Goal: Information Seeking & Learning: Understand process/instructions

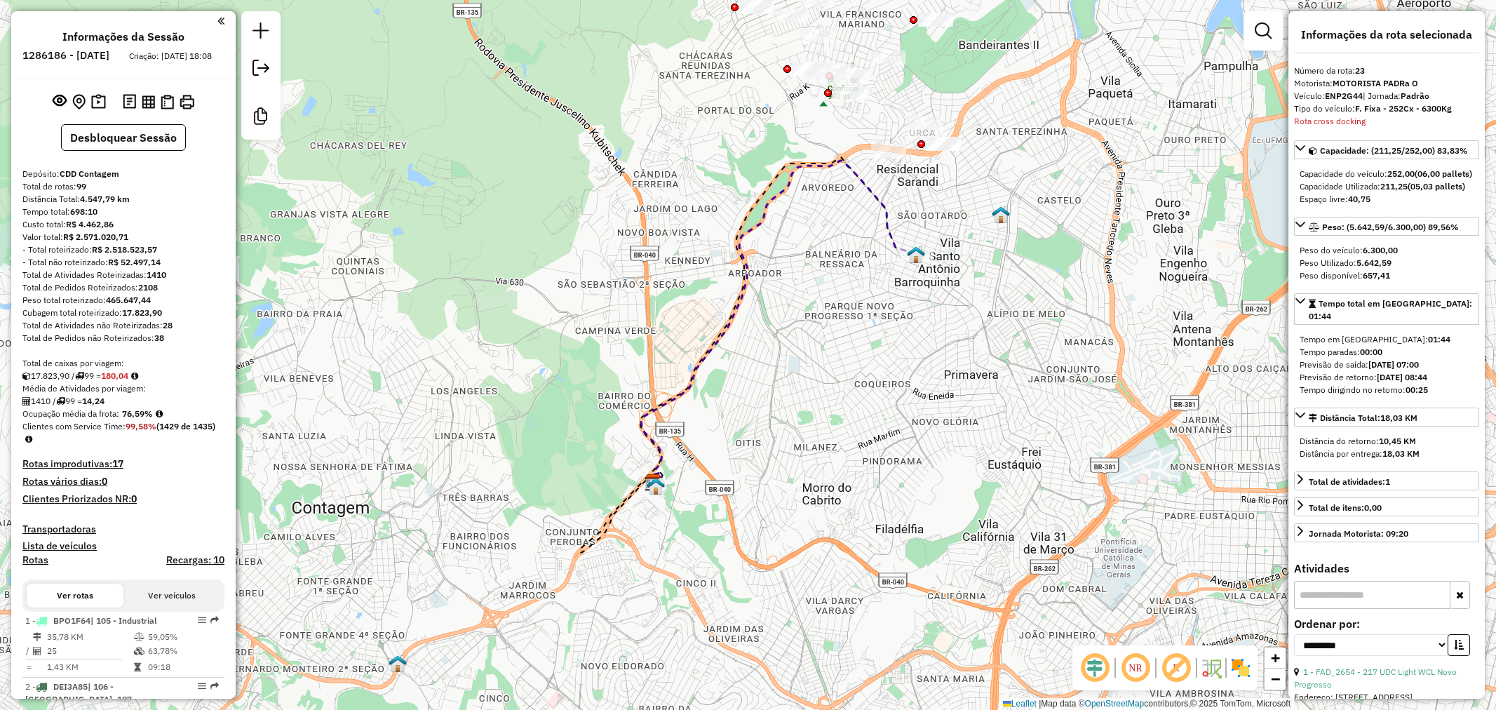
select select "**********"
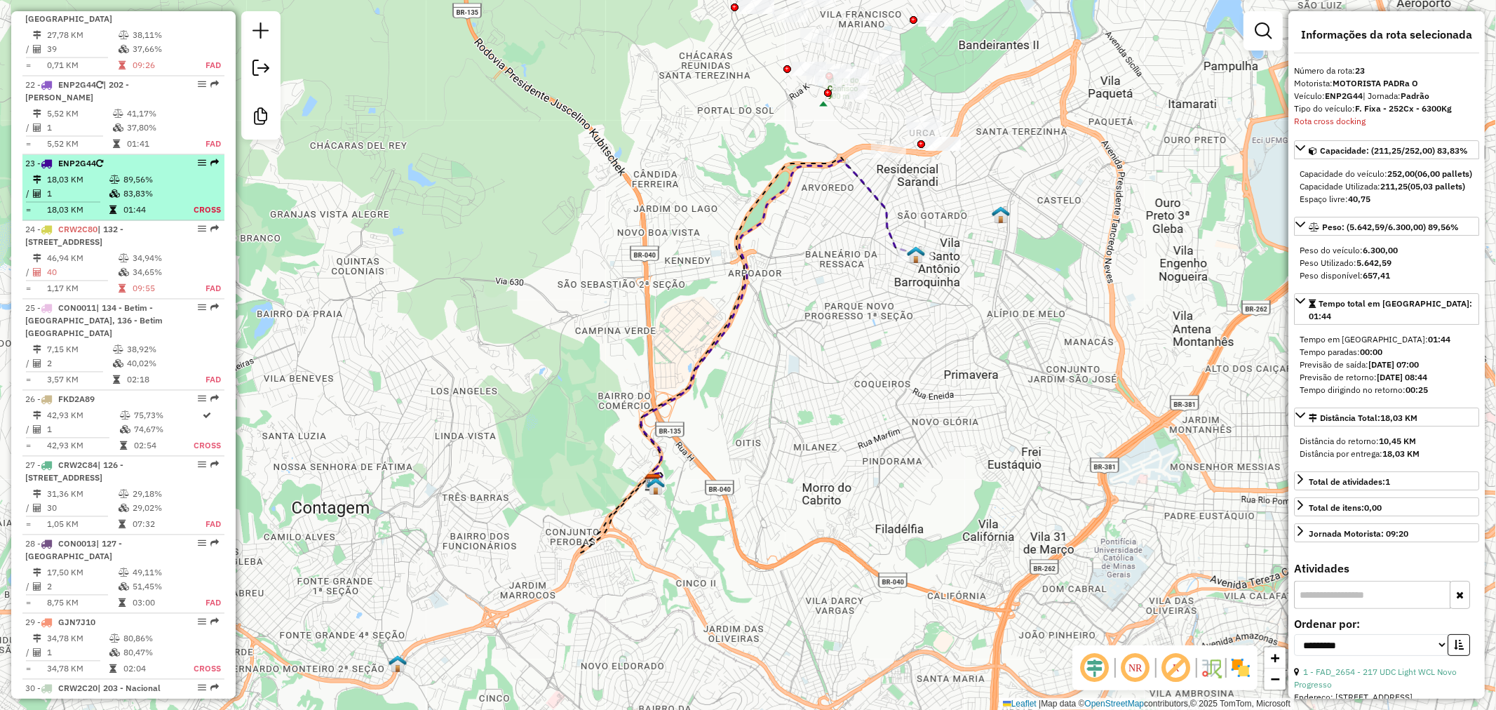
scroll to position [2105, 0]
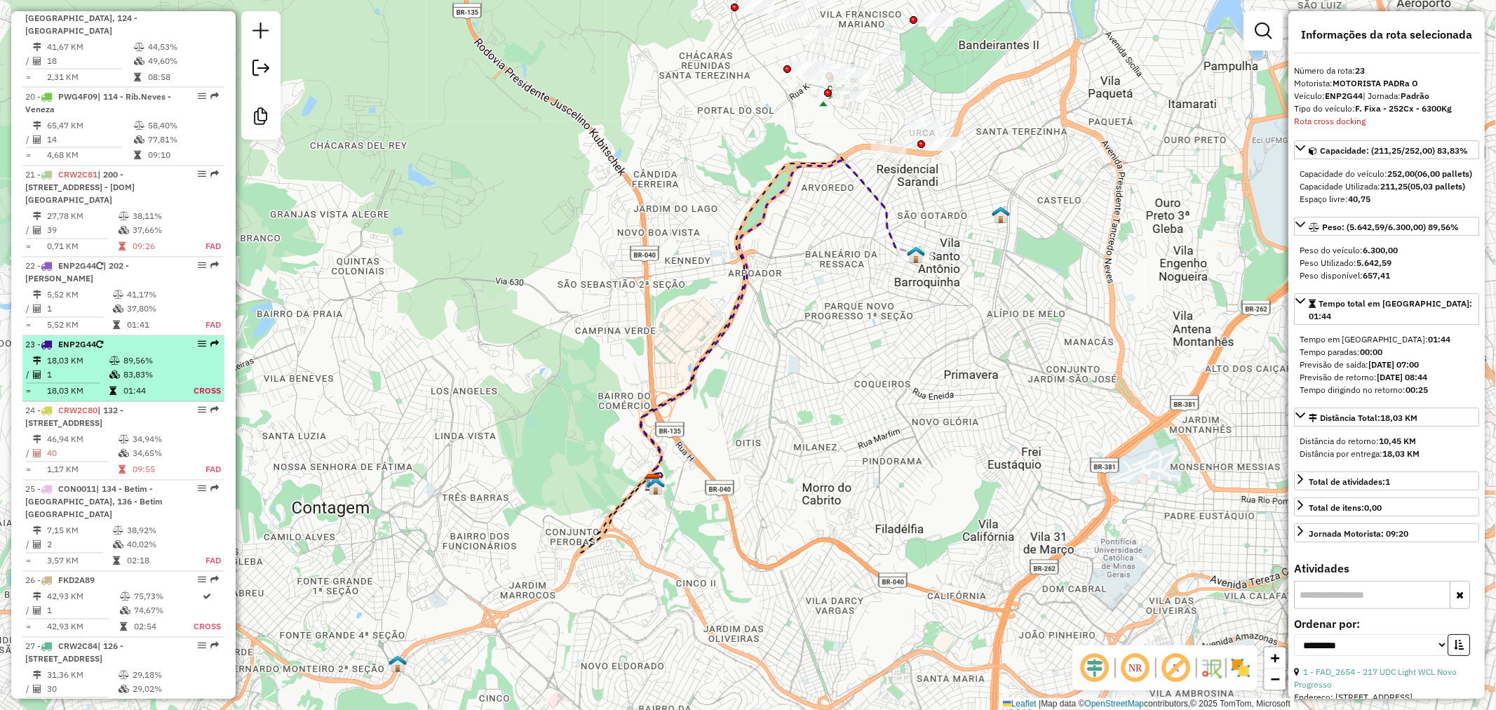
click at [76, 339] on span "ENP2G44" at bounding box center [77, 344] width 38 height 11
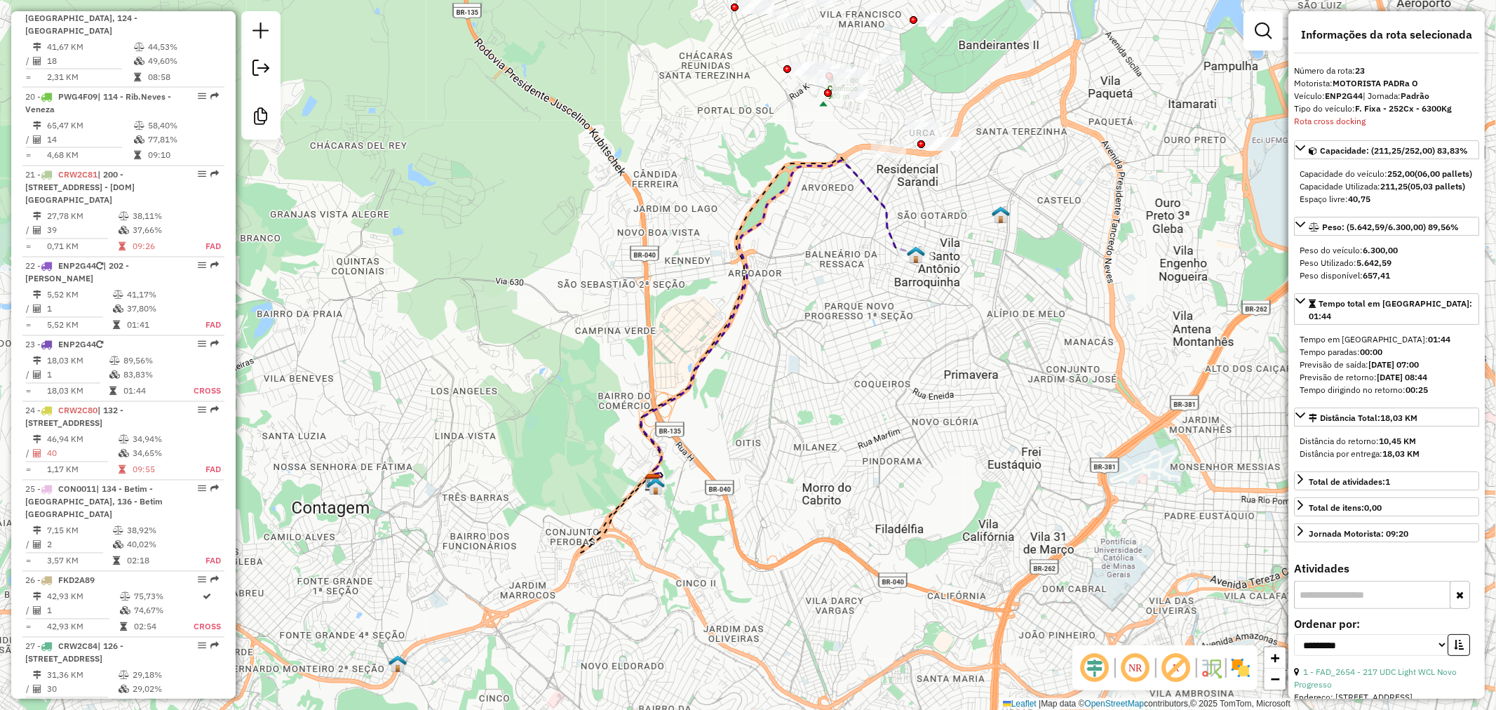
scroll to position [216, 0]
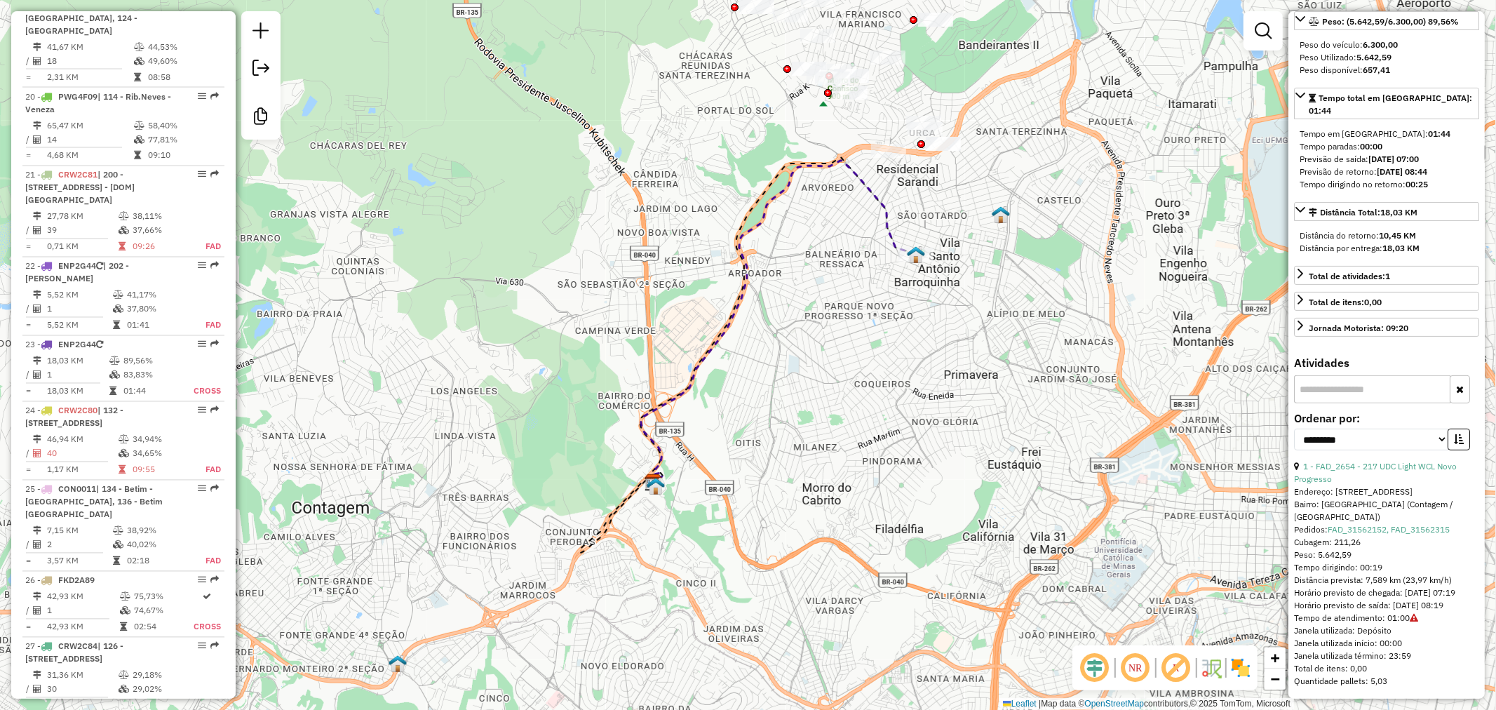
click at [1404, 624] on div "1 - FAD_2654 - 217 UDC Light WCL Novo Progresso Endereço: Rua Paris, 319 Bairro…" at bounding box center [1386, 573] width 185 height 227
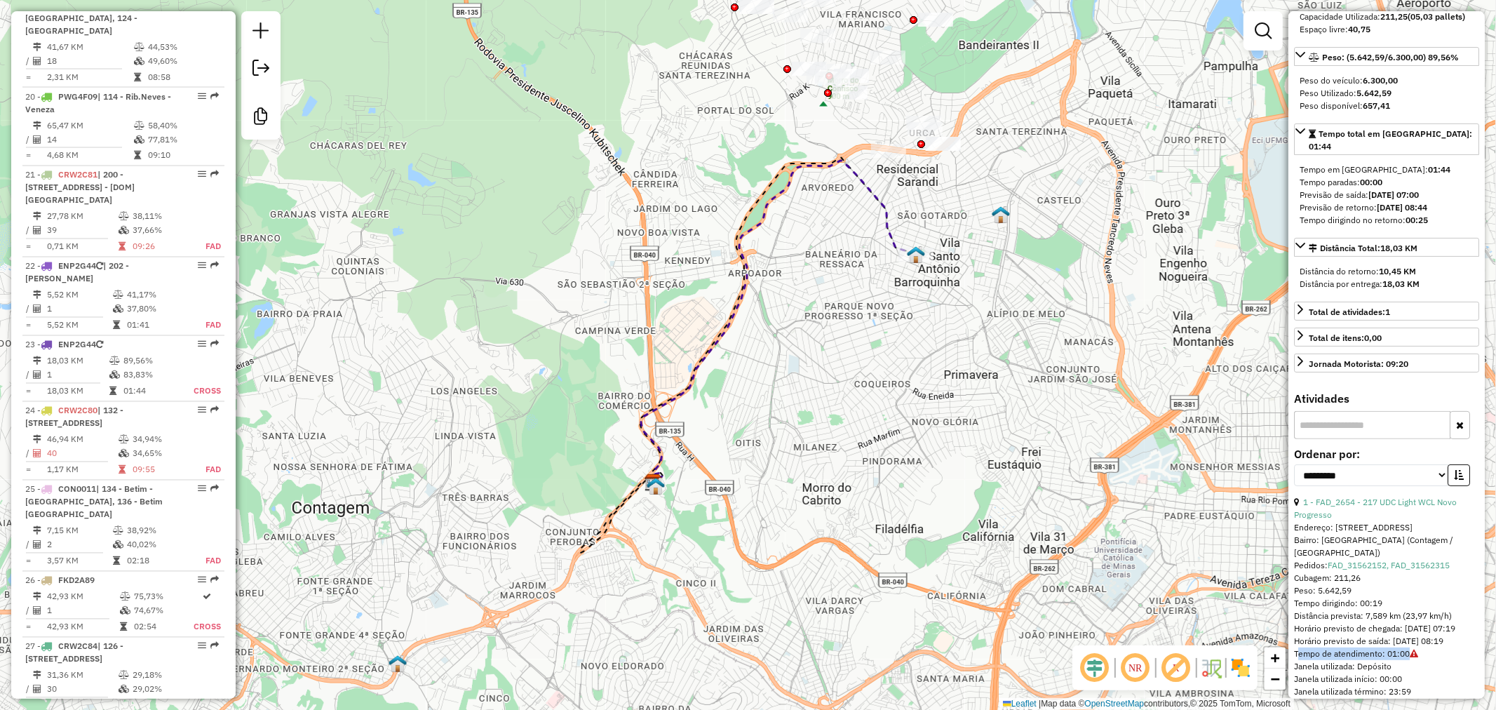
scroll to position [168, 0]
drag, startPoint x: 1384, startPoint y: 603, endPoint x: 1295, endPoint y: 601, distance: 89.1
click at [1295, 601] on div "Tempo dirigindo: 00:19" at bounding box center [1386, 604] width 185 height 13
click at [1392, 663] on div "1 - FAD_2654 - 217 UDC Light WCL Novo Progresso Endereço: Rua Paris, 319 Bairro…" at bounding box center [1386, 610] width 185 height 227
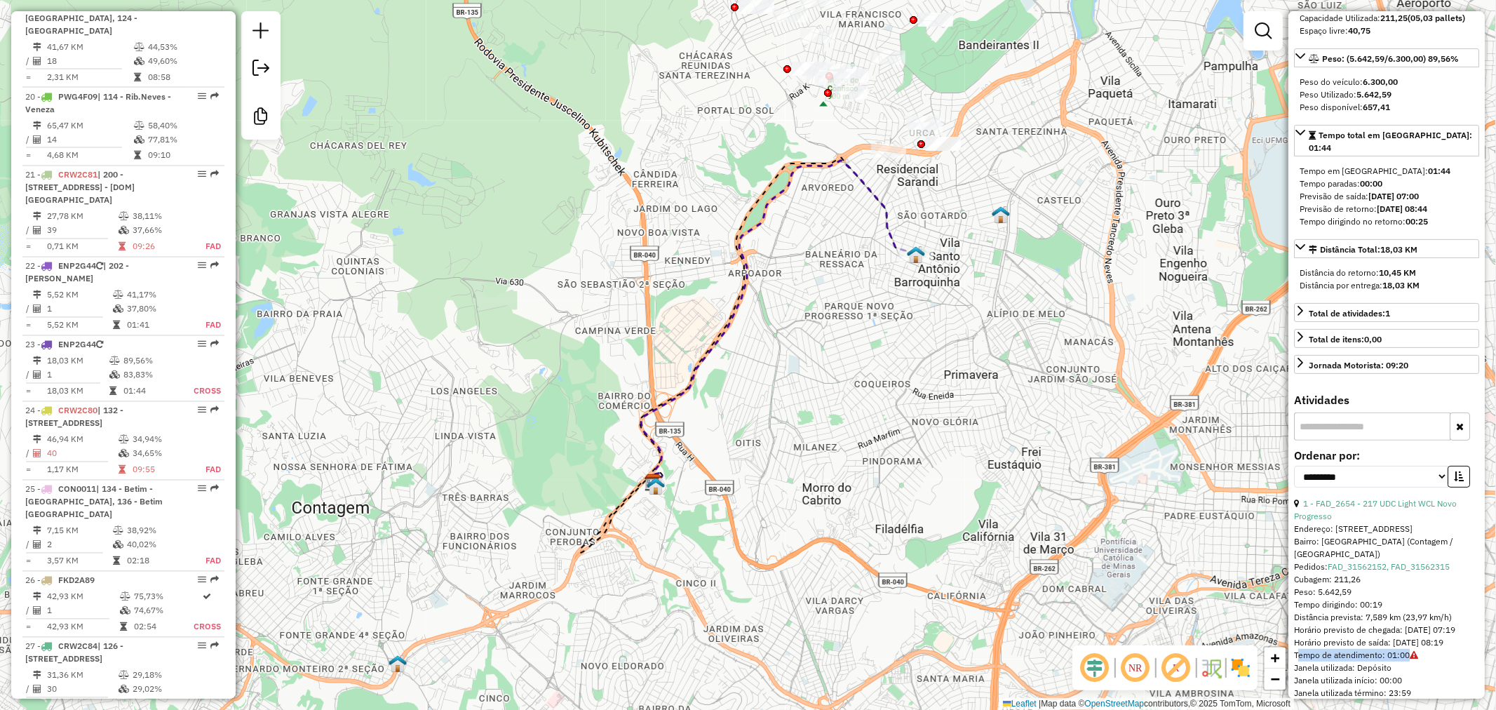
click at [1392, 663] on div "1 - FAD_2654 - 217 UDC Light WCL Novo Progresso Endereço: Rua Paris, 319 Bairro…" at bounding box center [1386, 610] width 185 height 227
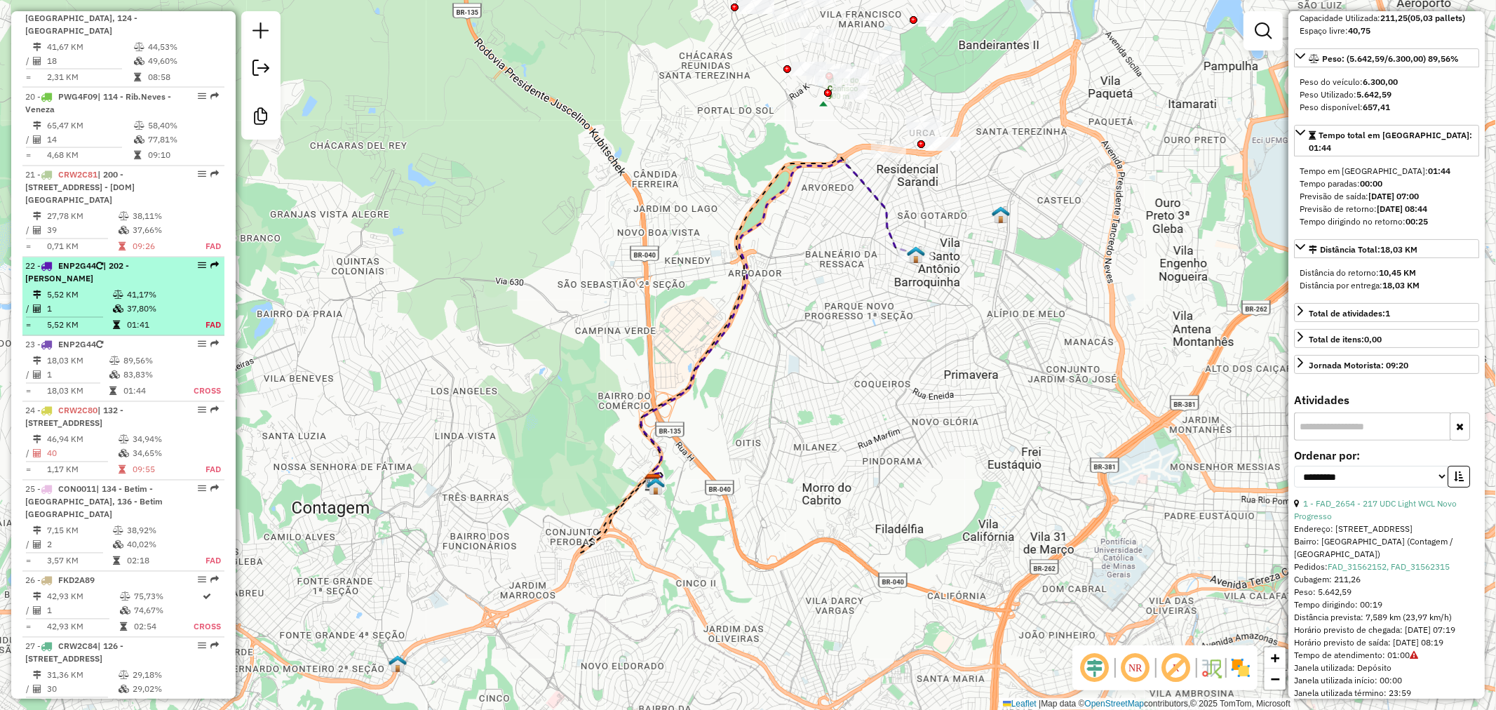
click at [154, 318] on td "01:41" at bounding box center [157, 325] width 62 height 14
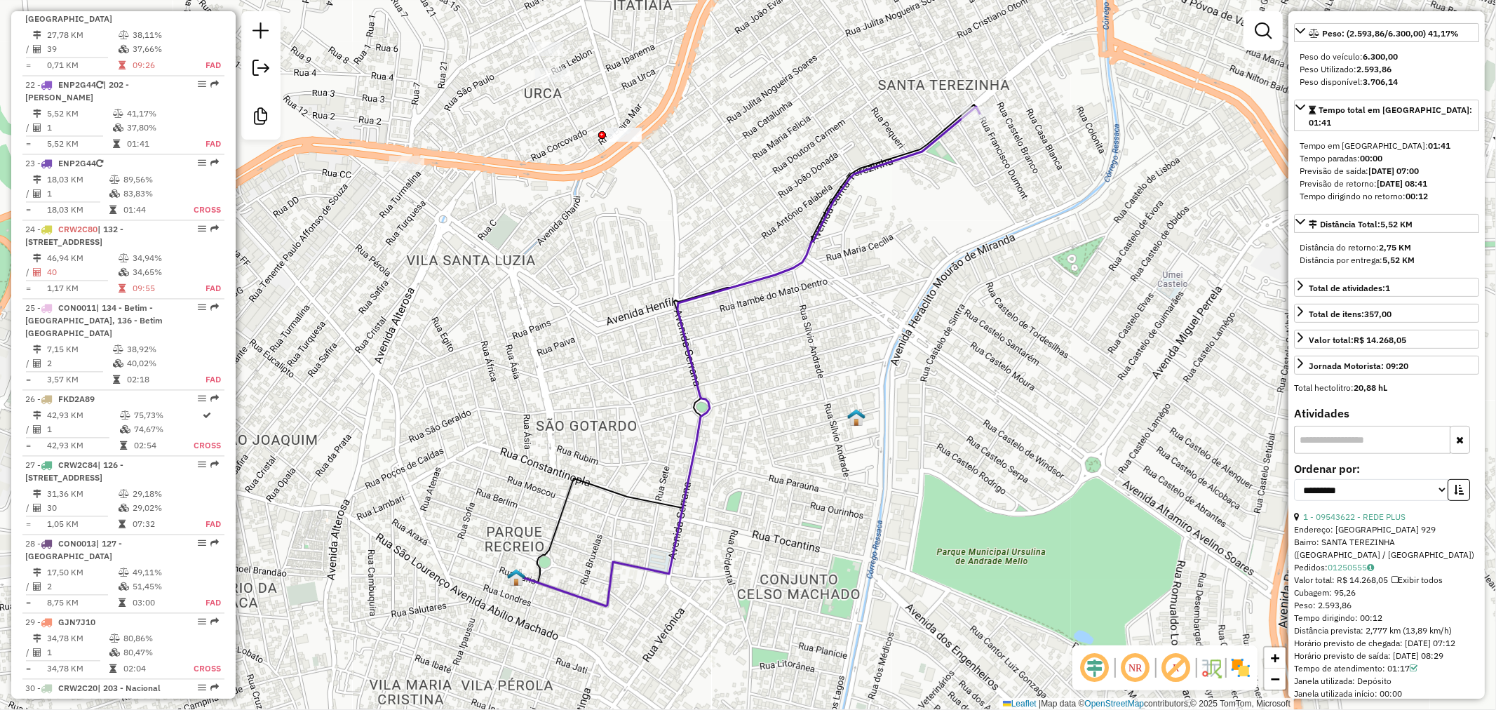
scroll to position [281, 0]
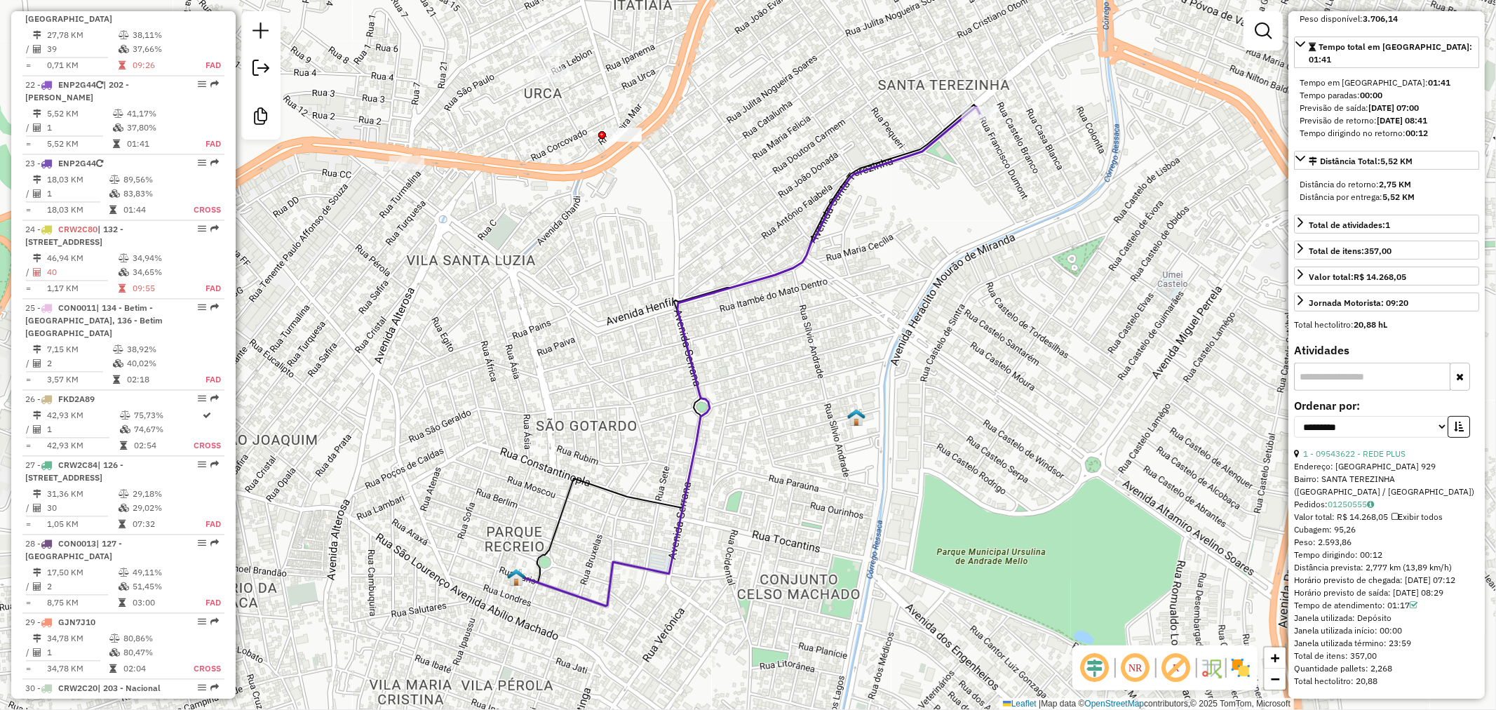
click at [1396, 604] on div "Tempo de atendimento: 01:17" at bounding box center [1386, 605] width 185 height 13
click at [1401, 607] on div "Tempo de atendimento: 01:17" at bounding box center [1386, 605] width 185 height 13
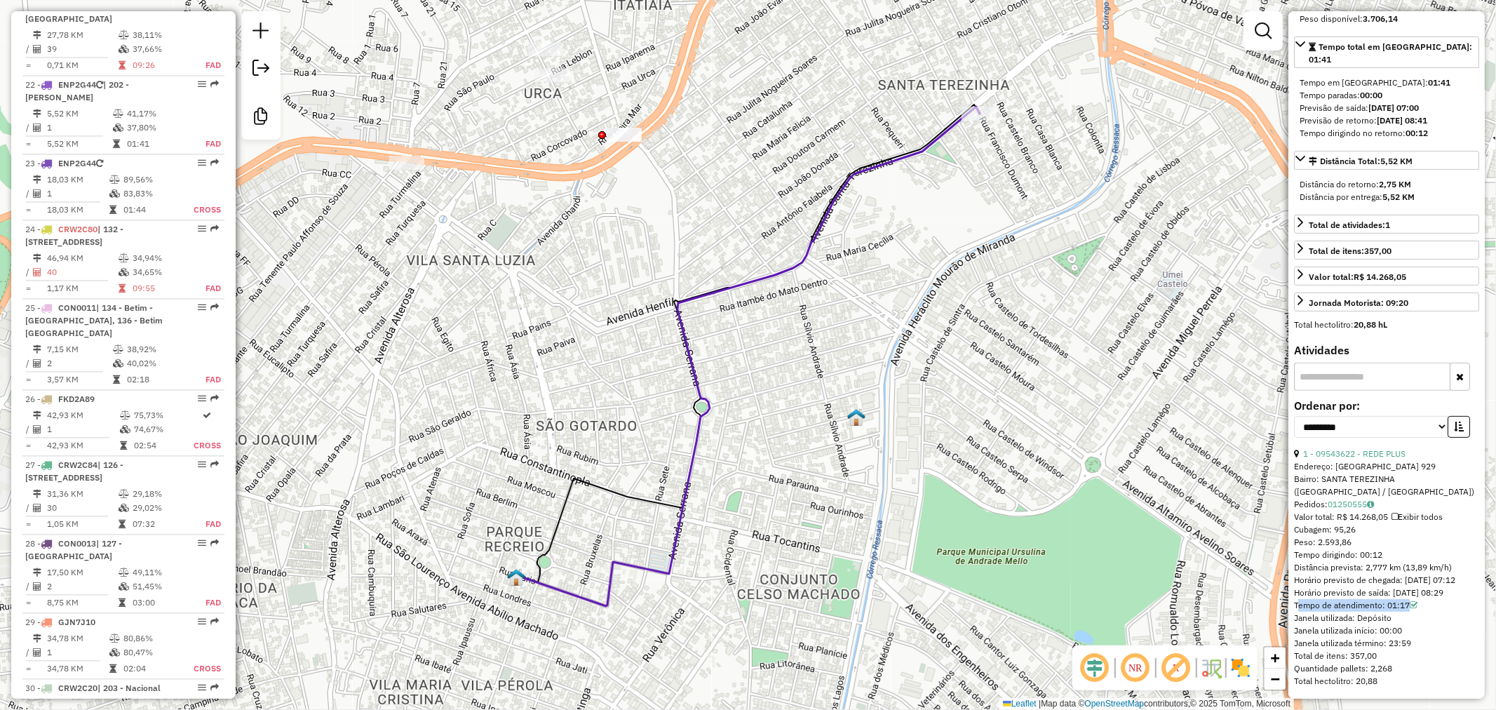
click at [1401, 607] on div "Tempo de atendimento: 01:17" at bounding box center [1386, 605] width 185 height 13
click at [1373, 549] on div "Tempo dirigindo: 00:12" at bounding box center [1386, 555] width 185 height 13
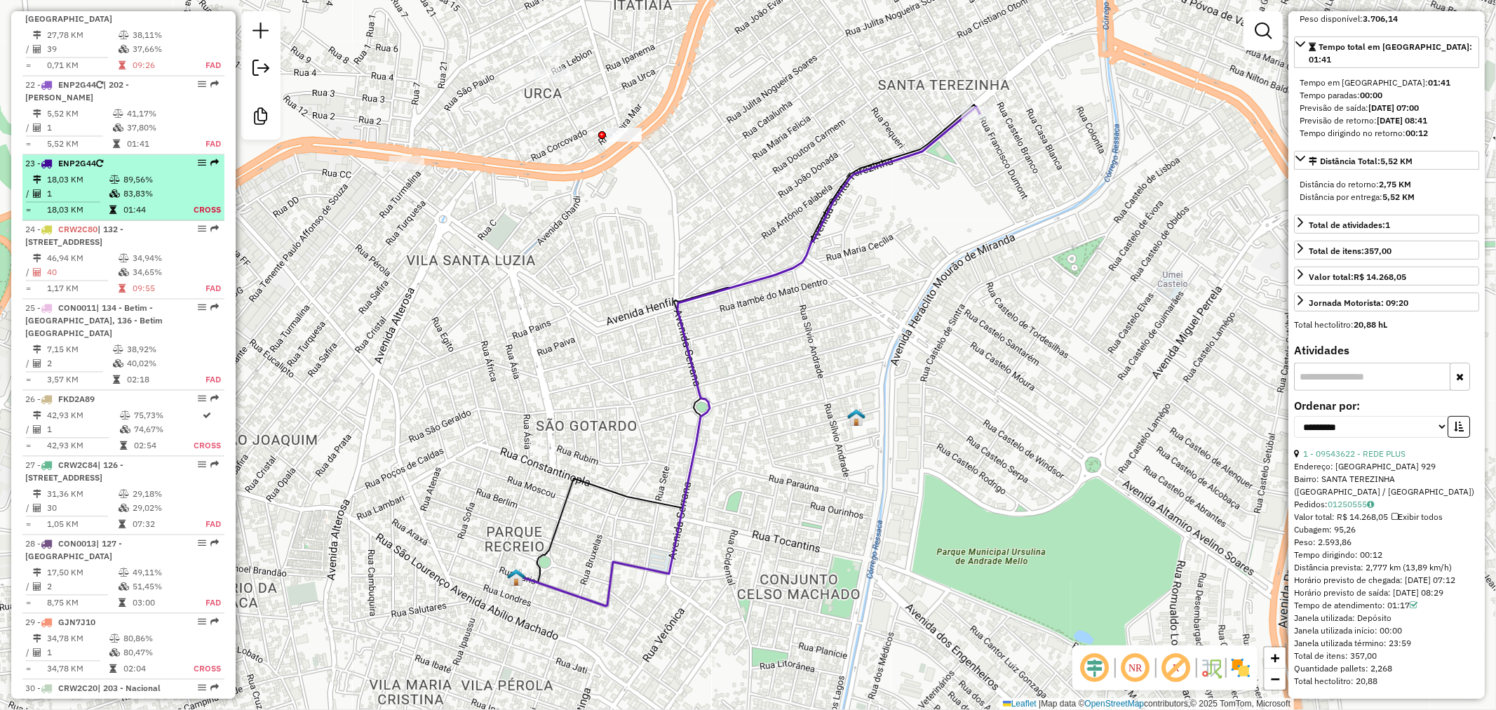
click at [112, 187] on td at bounding box center [116, 194] width 14 height 14
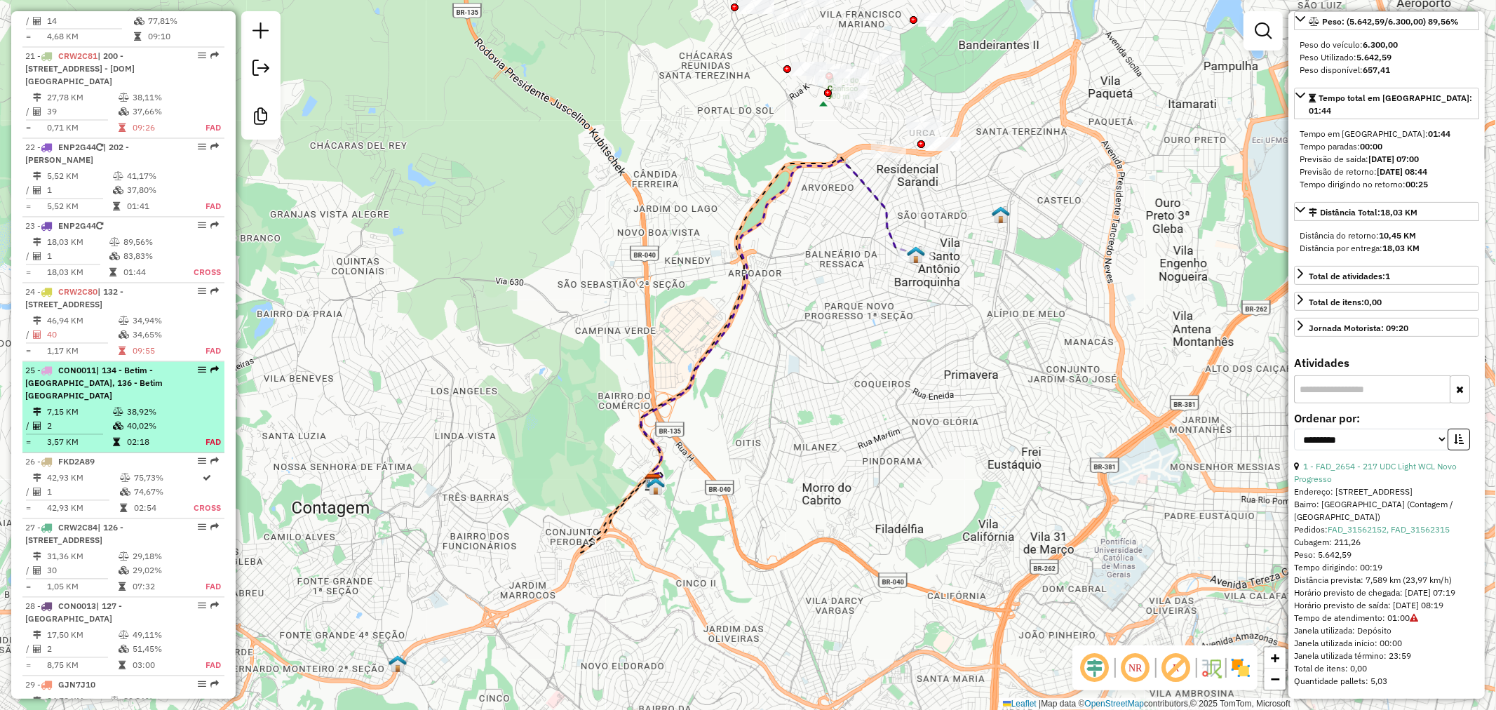
scroll to position [2221, 0]
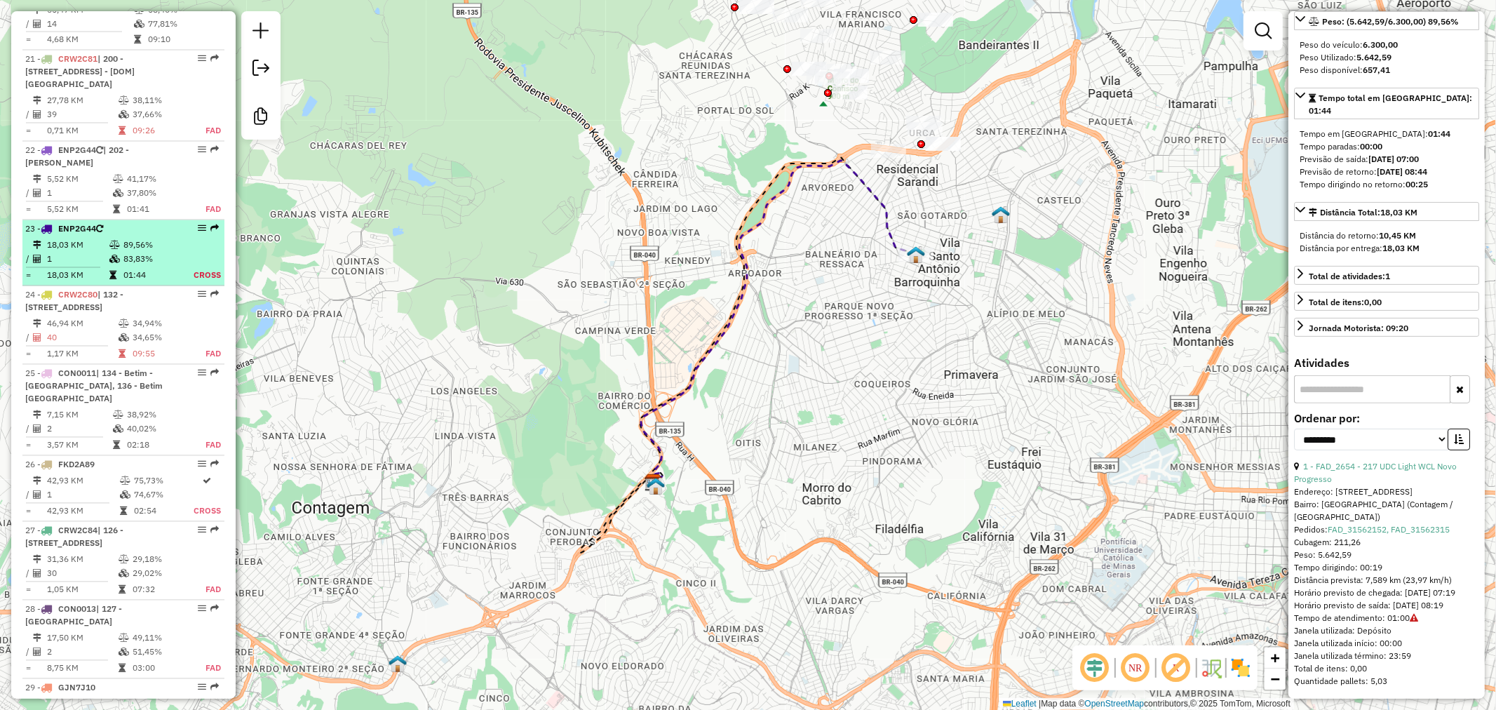
click at [135, 223] on div "23 - ENP2G44" at bounding box center [99, 229] width 149 height 13
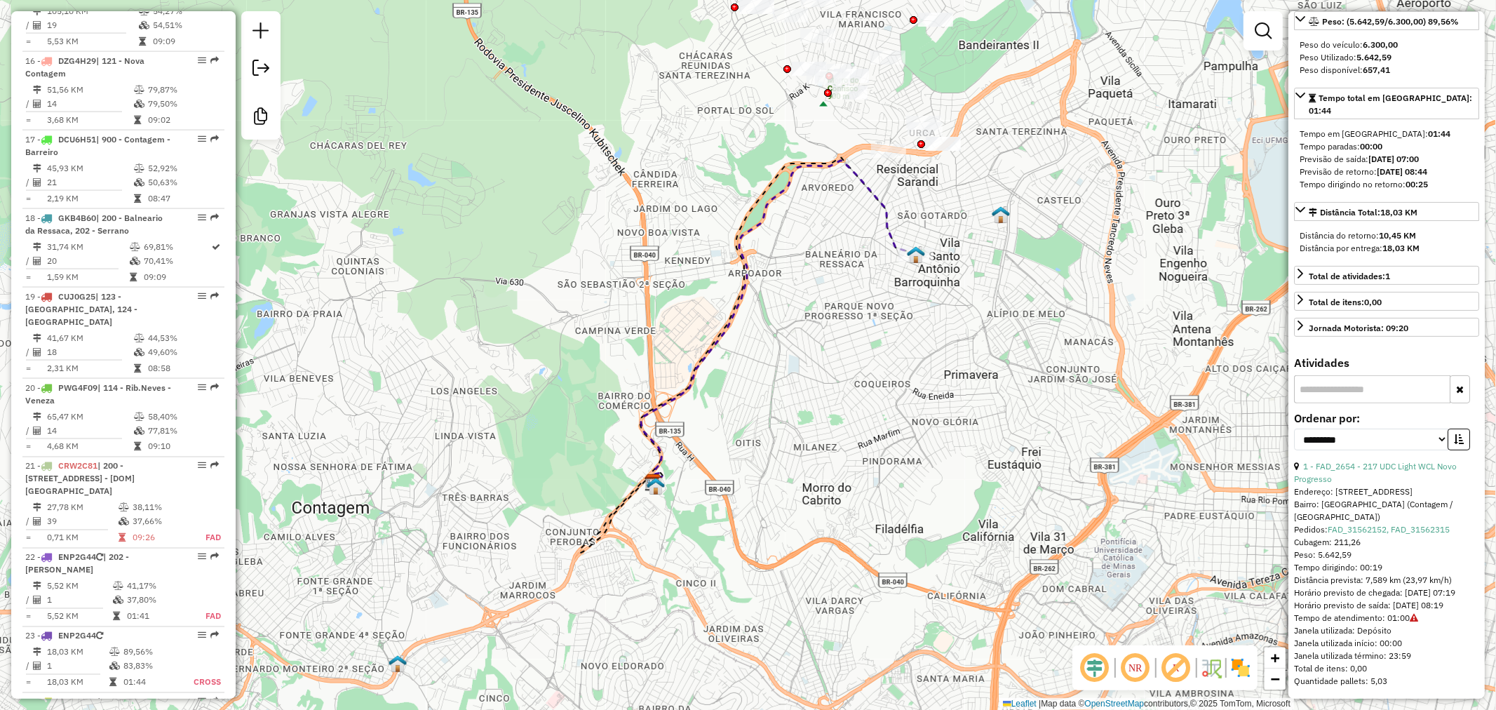
scroll to position [1813, 0]
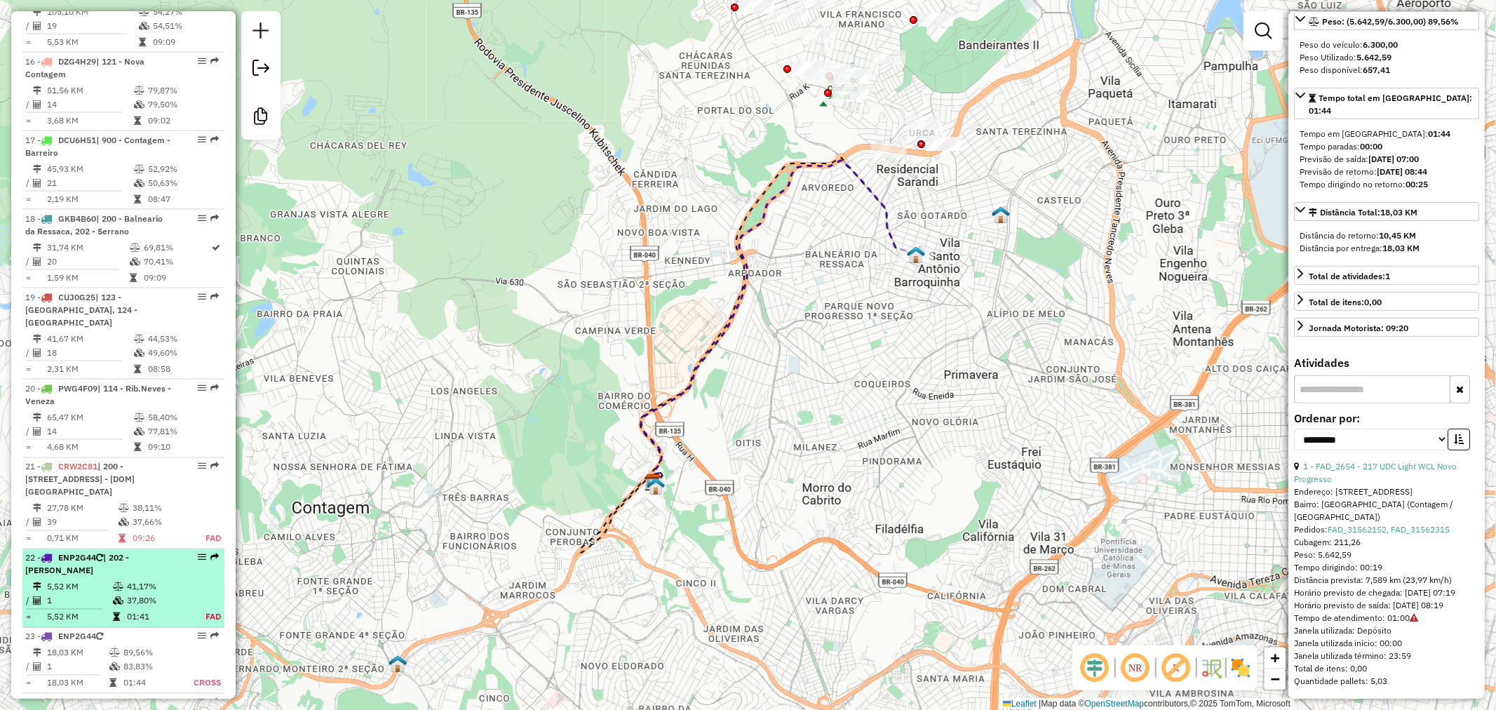
click at [129, 553] on span "| 202 - Serrano" at bounding box center [77, 564] width 104 height 23
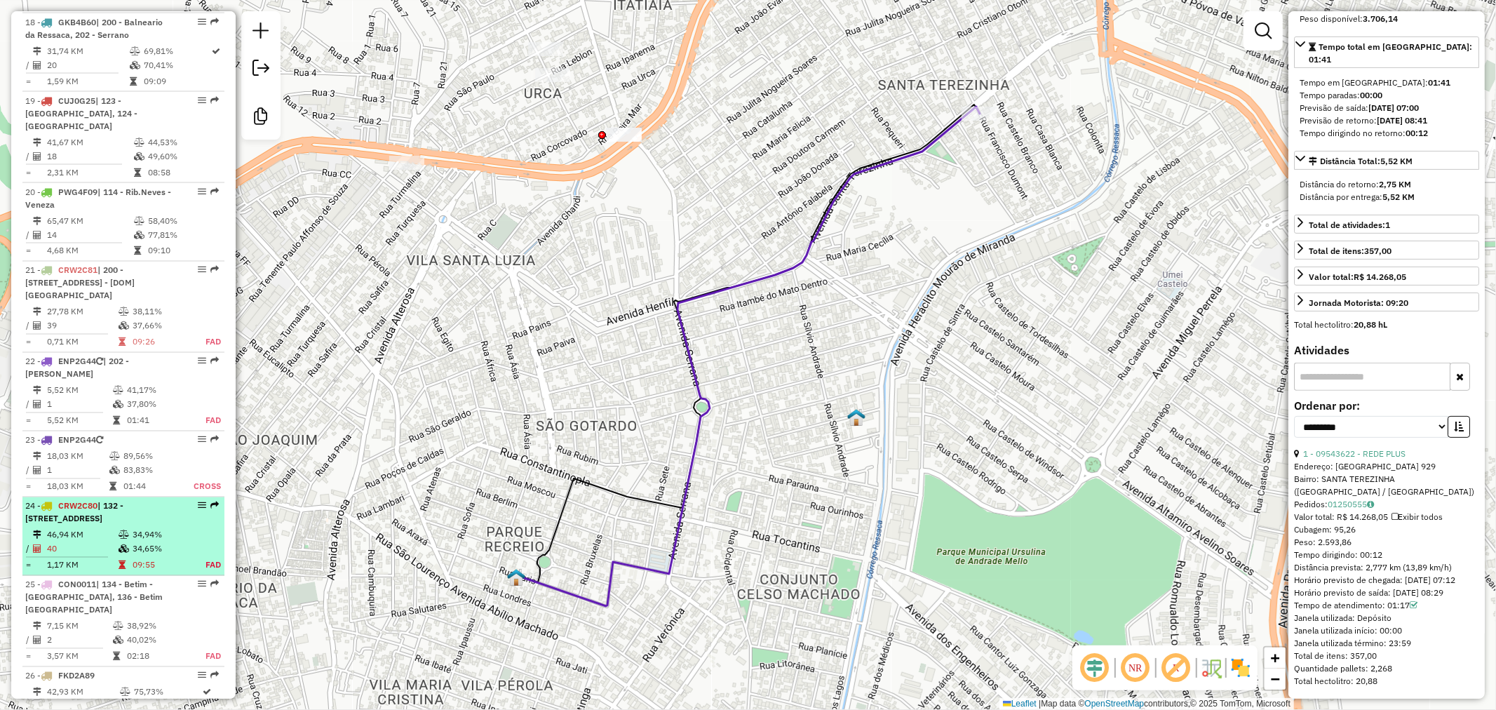
scroll to position [2009, 0]
click at [123, 502] on span "| 132 - Vianópolis, 134 - Betim - Santa Lúcia, 135 - Betim - Bela Vista" at bounding box center [74, 513] width 98 height 23
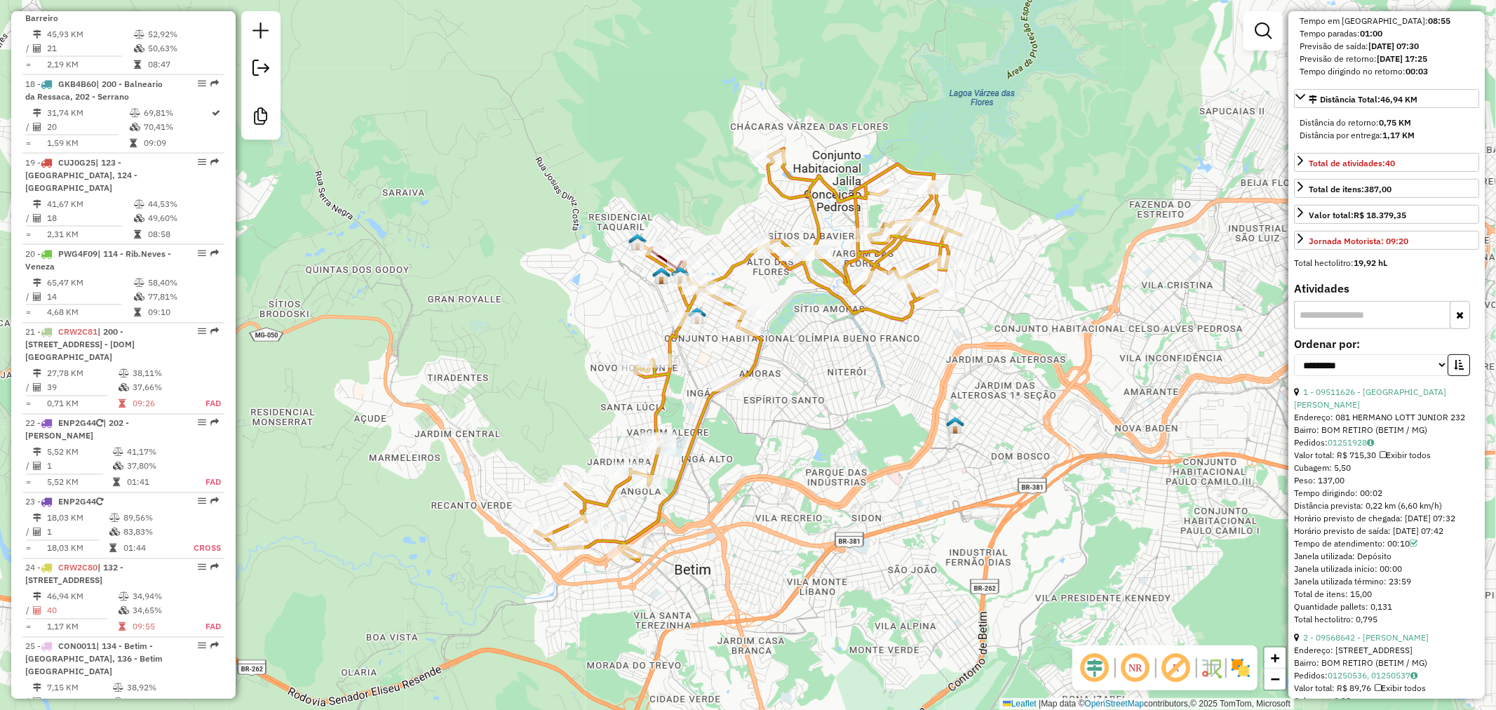
scroll to position [1939, 0]
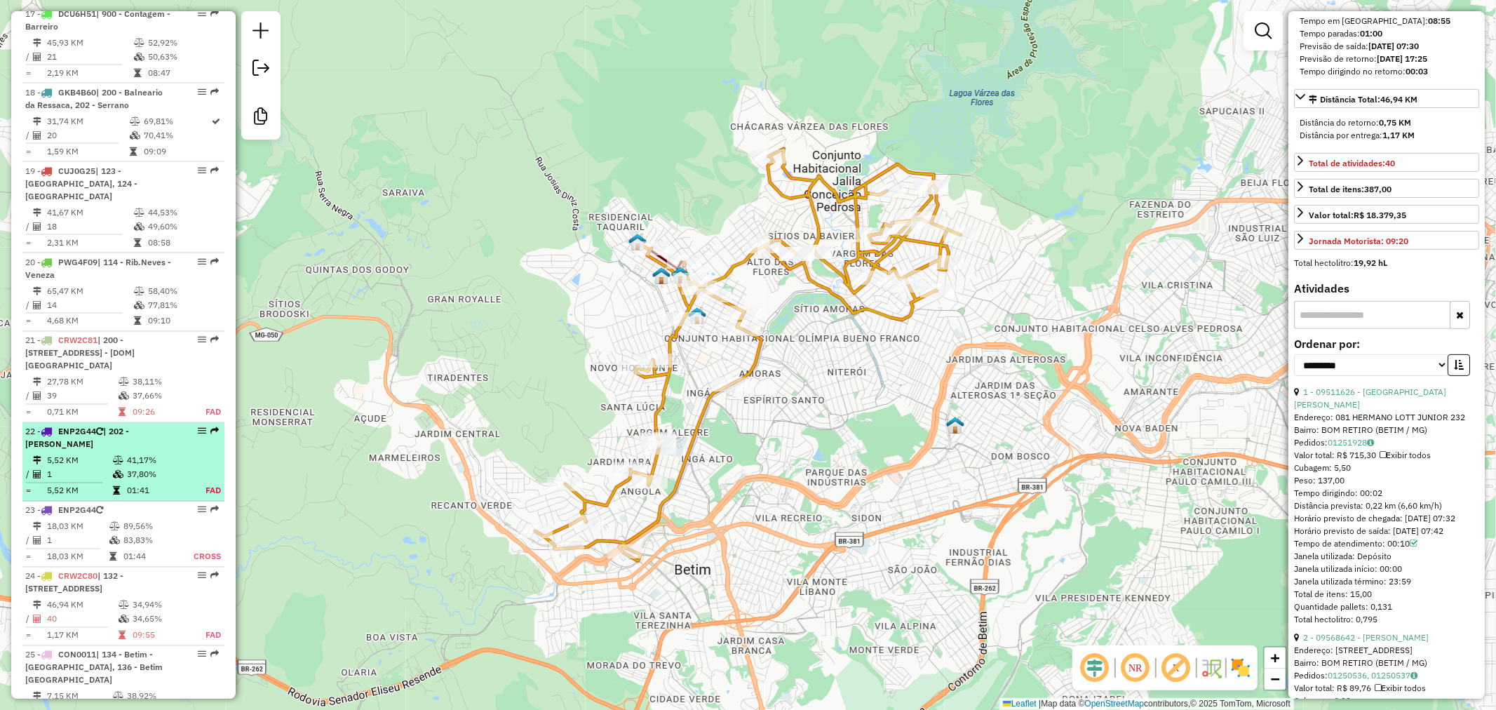
click at [118, 457] on icon at bounding box center [118, 461] width 11 height 8
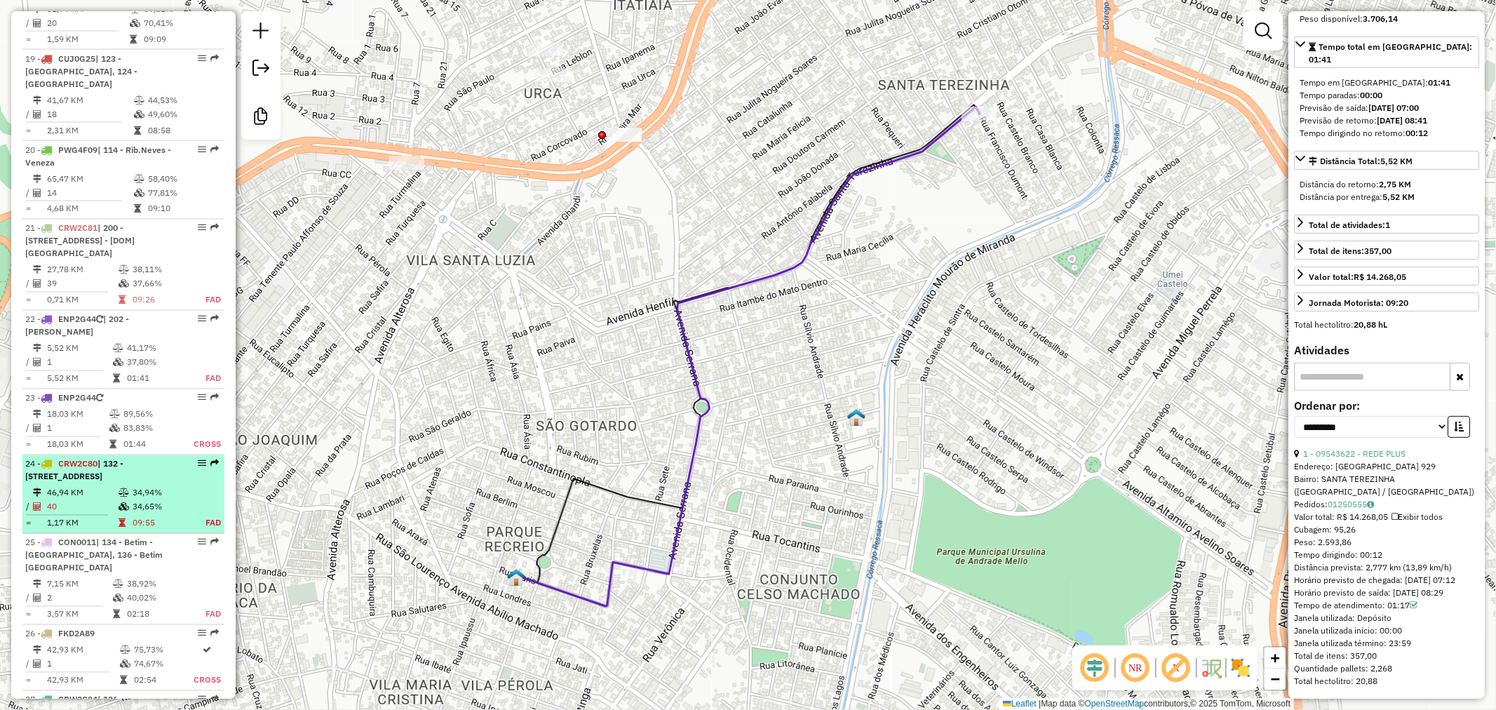
scroll to position [2047, 0]
